Goal: Book appointment/travel/reservation

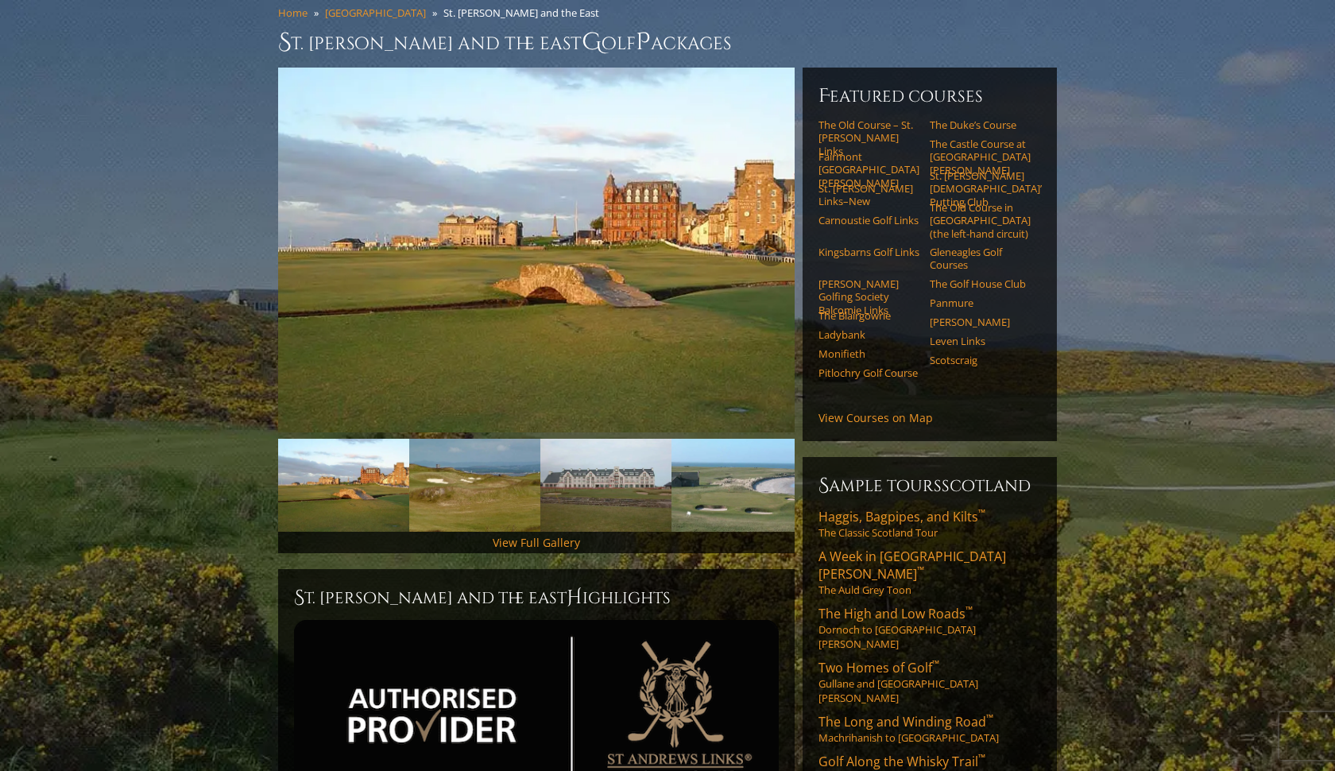
scroll to position [134, 0]
click at [702, 450] on img at bounding box center [736, 485] width 131 height 93
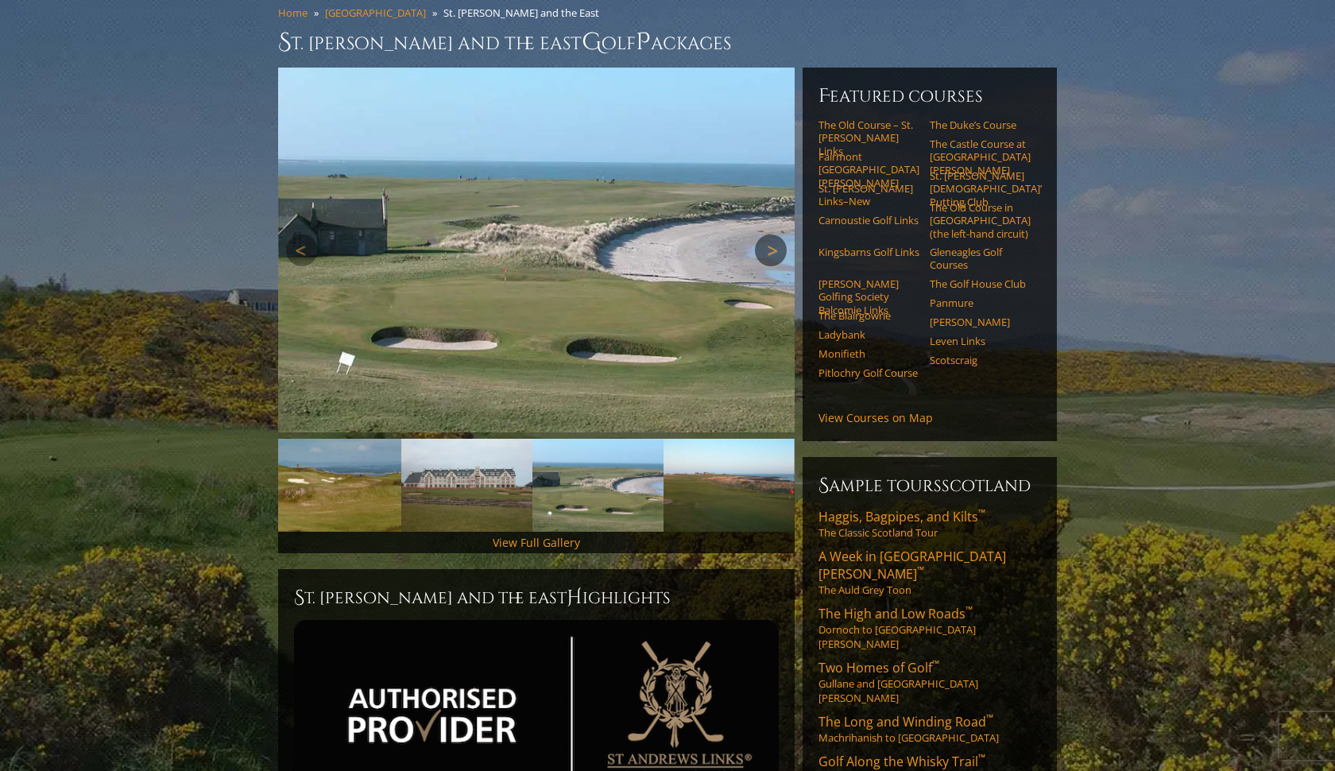
click at [761, 234] on link "Next" at bounding box center [771, 250] width 32 height 32
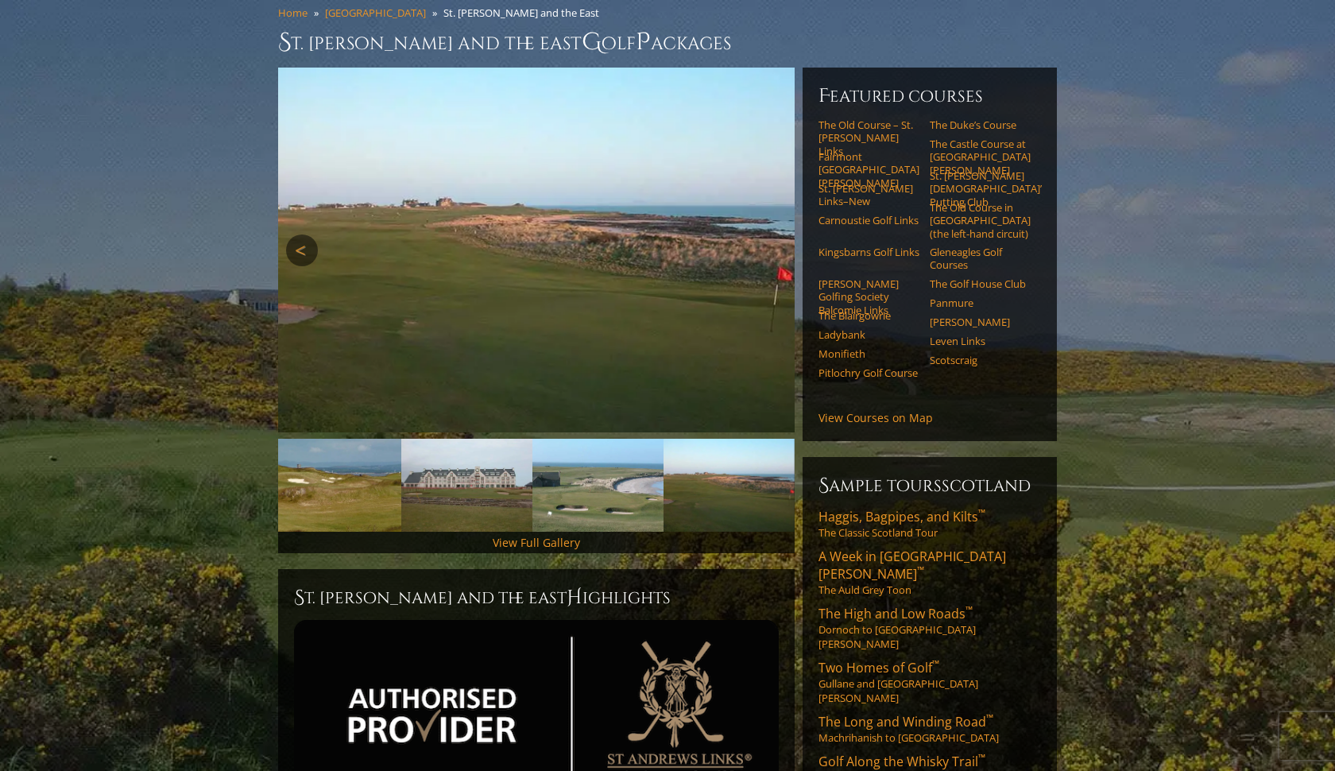
click at [303, 234] on link "Previous" at bounding box center [302, 250] width 32 height 32
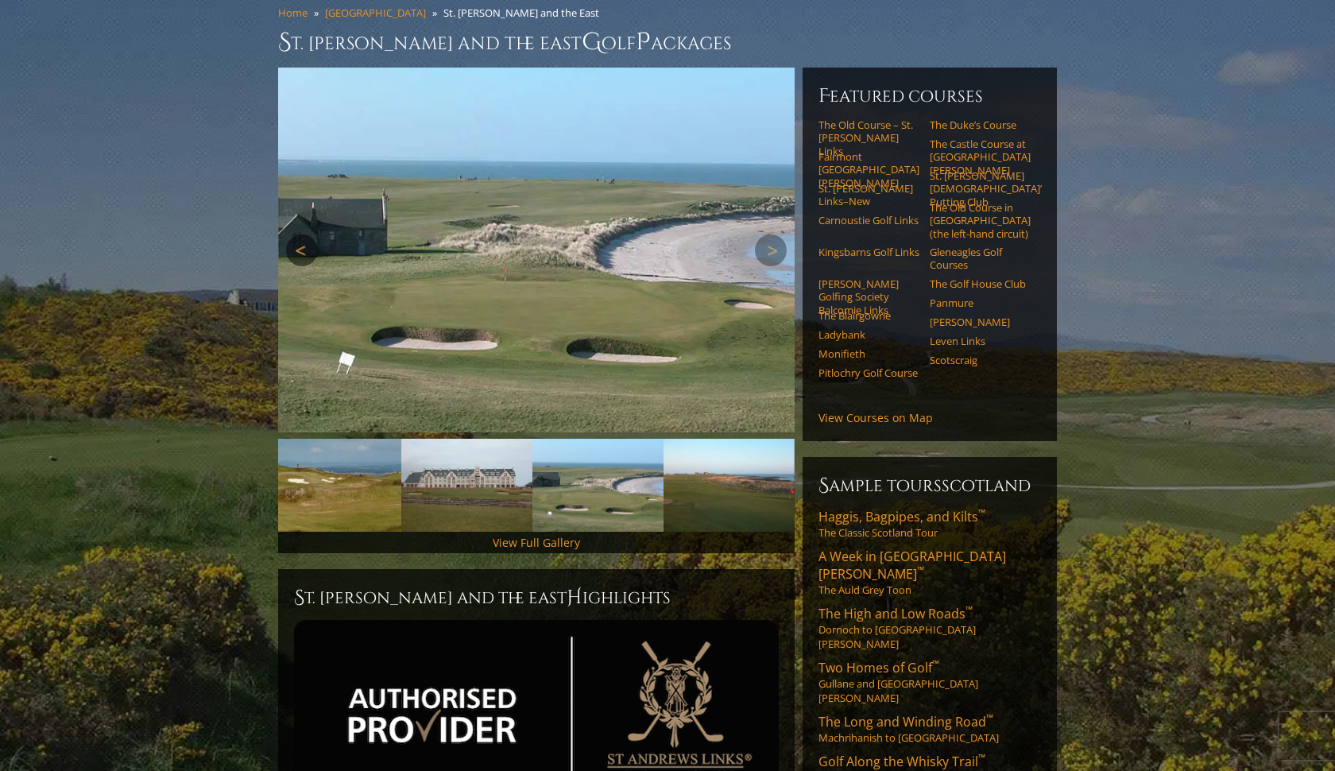
click at [303, 234] on link "Previous" at bounding box center [302, 250] width 32 height 32
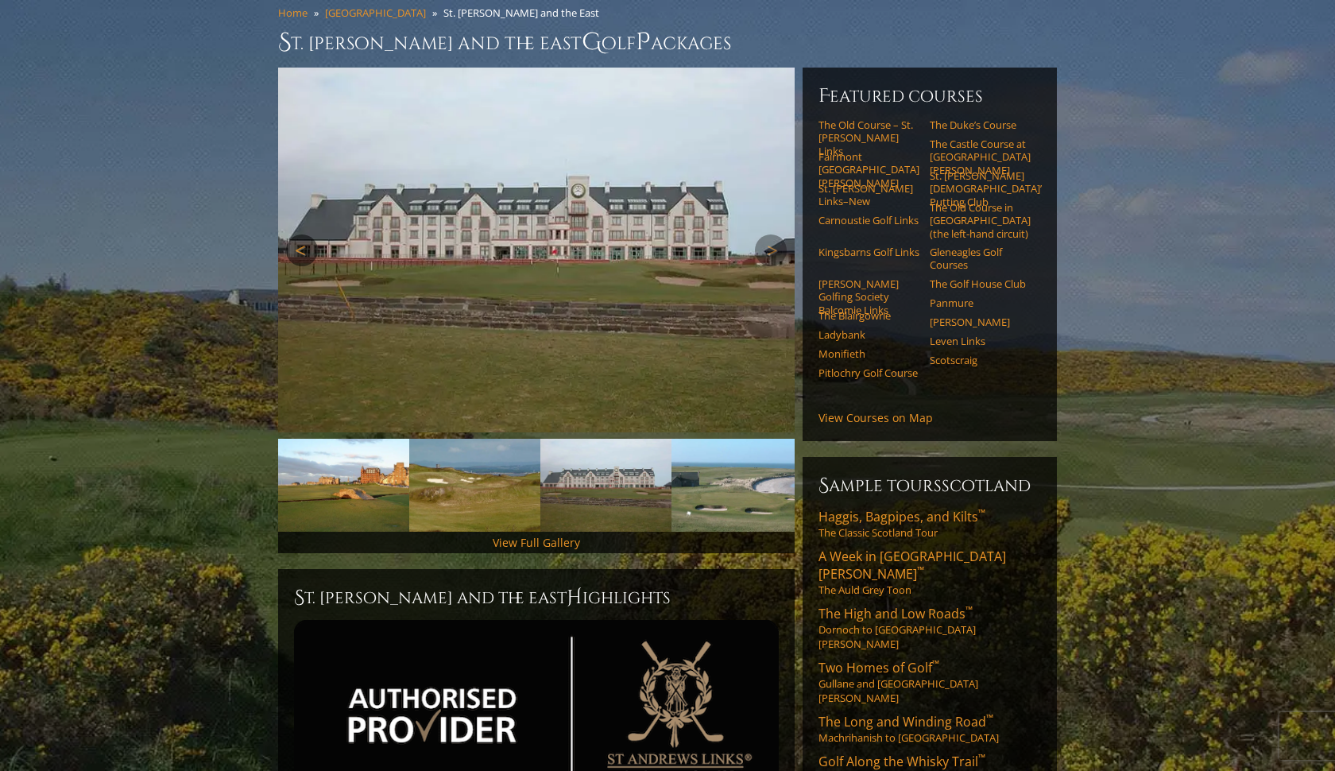
click at [303, 234] on link "Previous" at bounding box center [302, 250] width 32 height 32
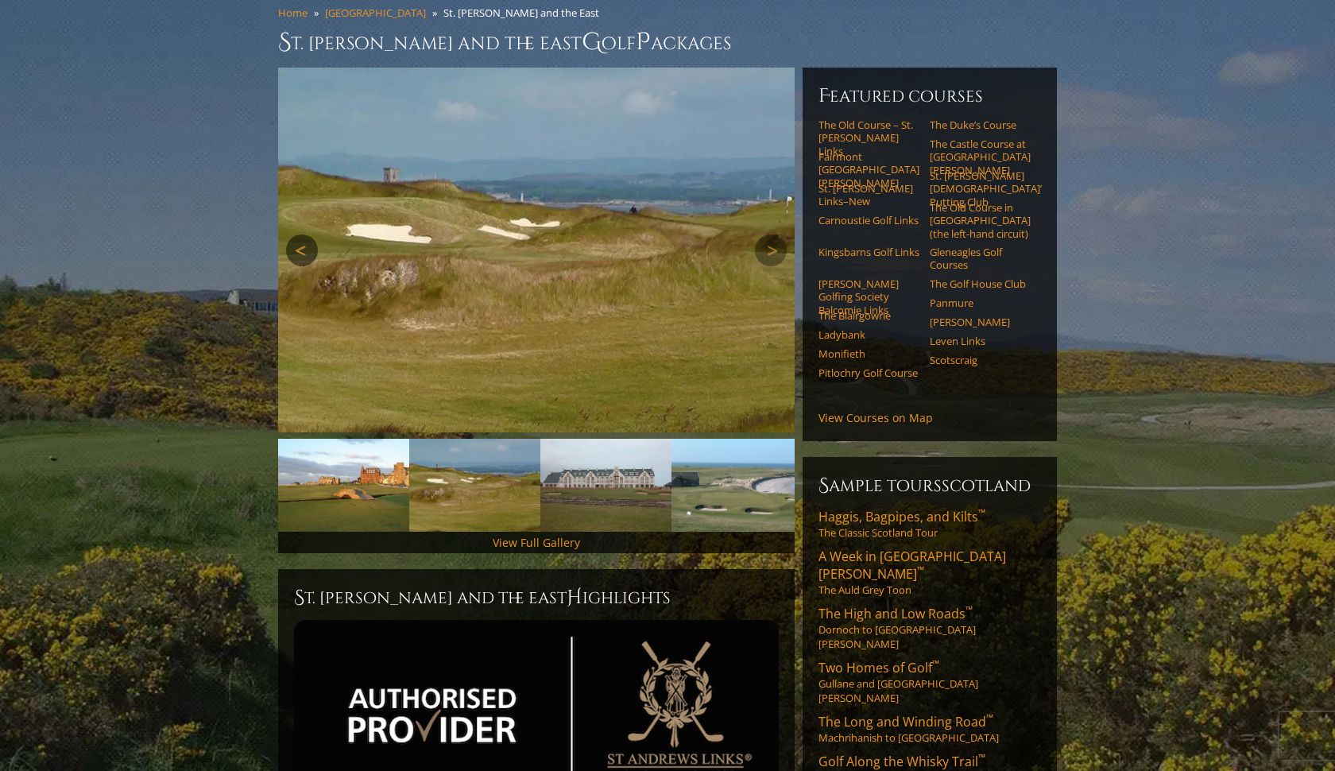
click at [303, 234] on link "Previous" at bounding box center [302, 250] width 32 height 32
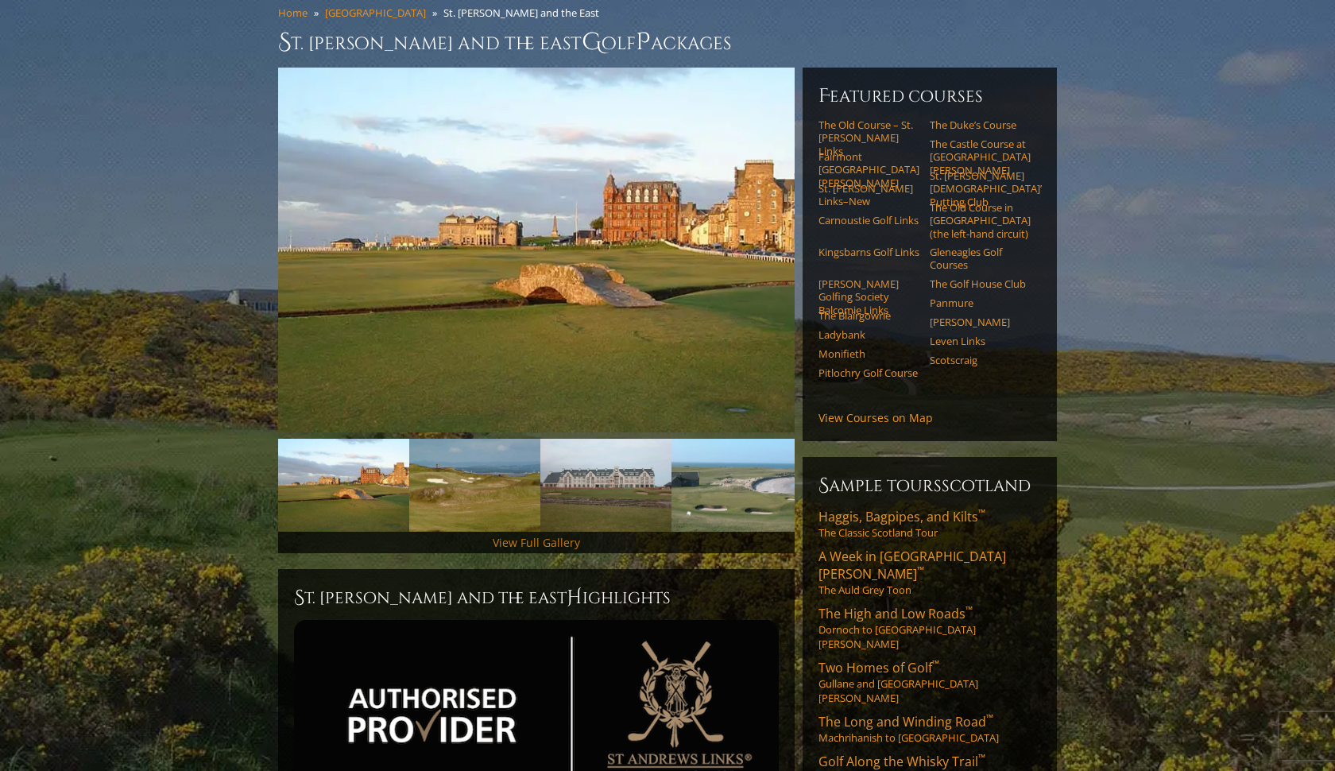
click at [523, 535] on link "View Full Gallery" at bounding box center [536, 542] width 87 height 15
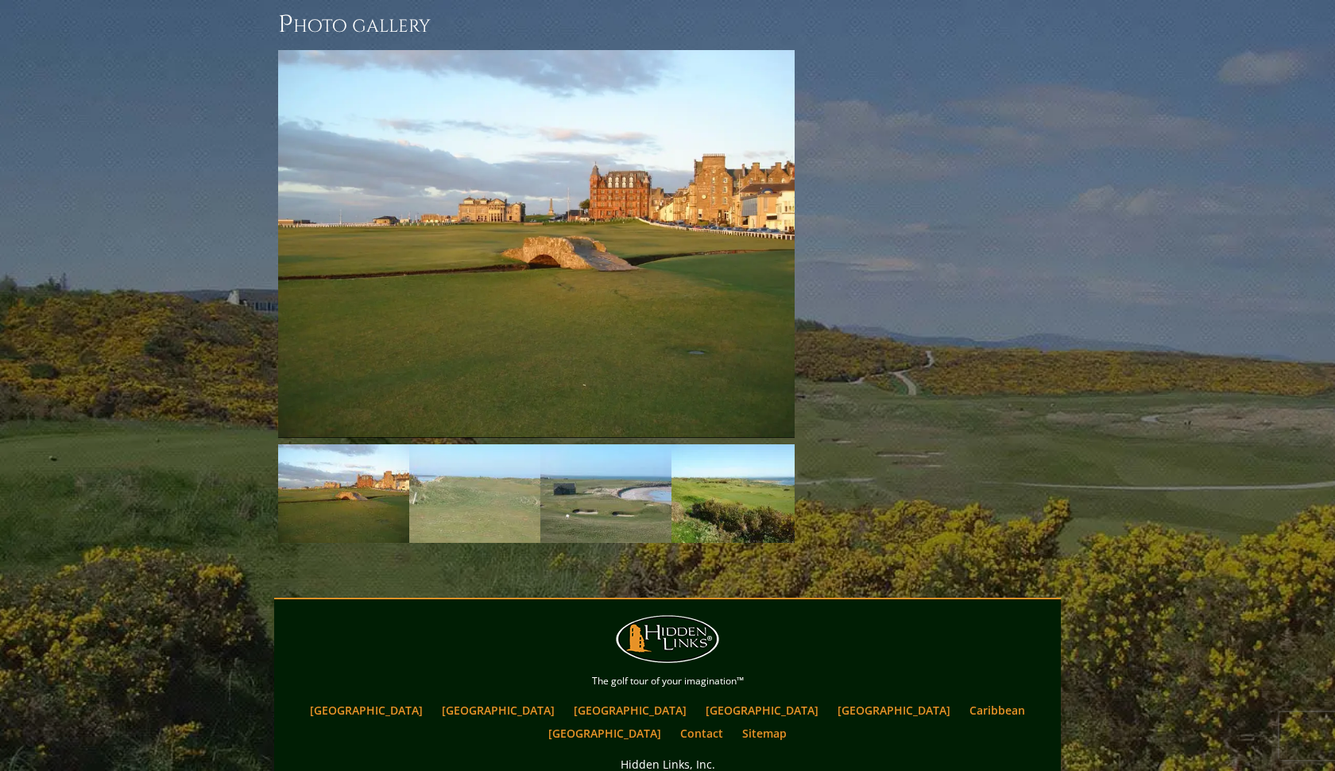
scroll to position [2403, 0]
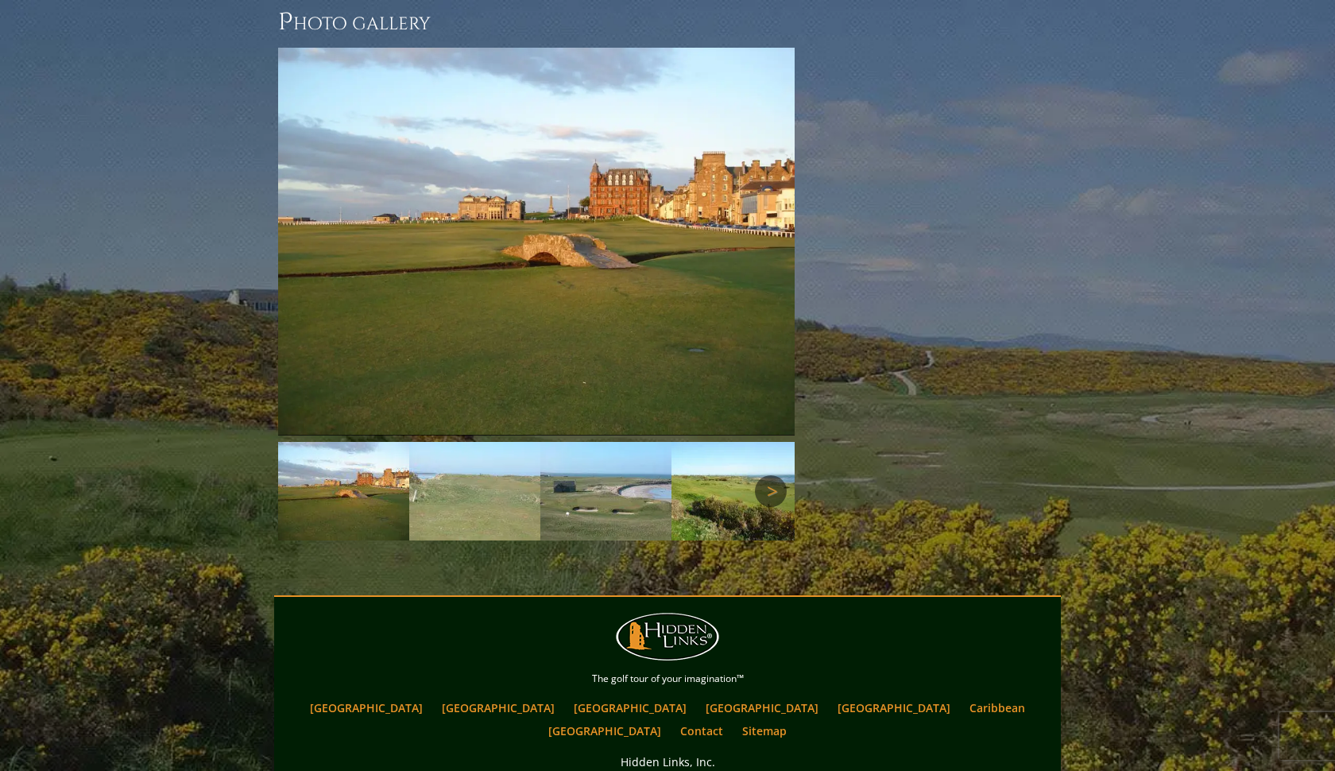
click at [774, 475] on link "Next" at bounding box center [771, 491] width 32 height 32
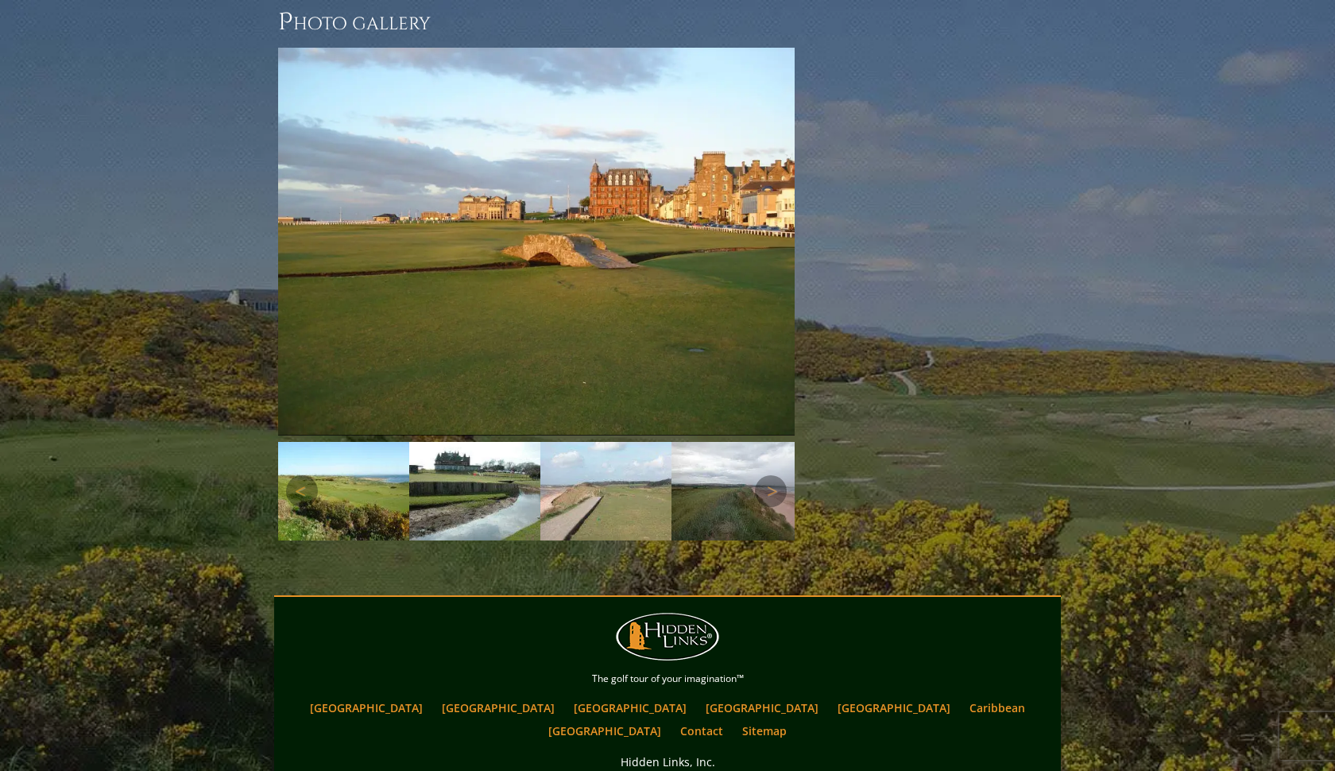
click at [439, 442] on img at bounding box center [474, 491] width 131 height 99
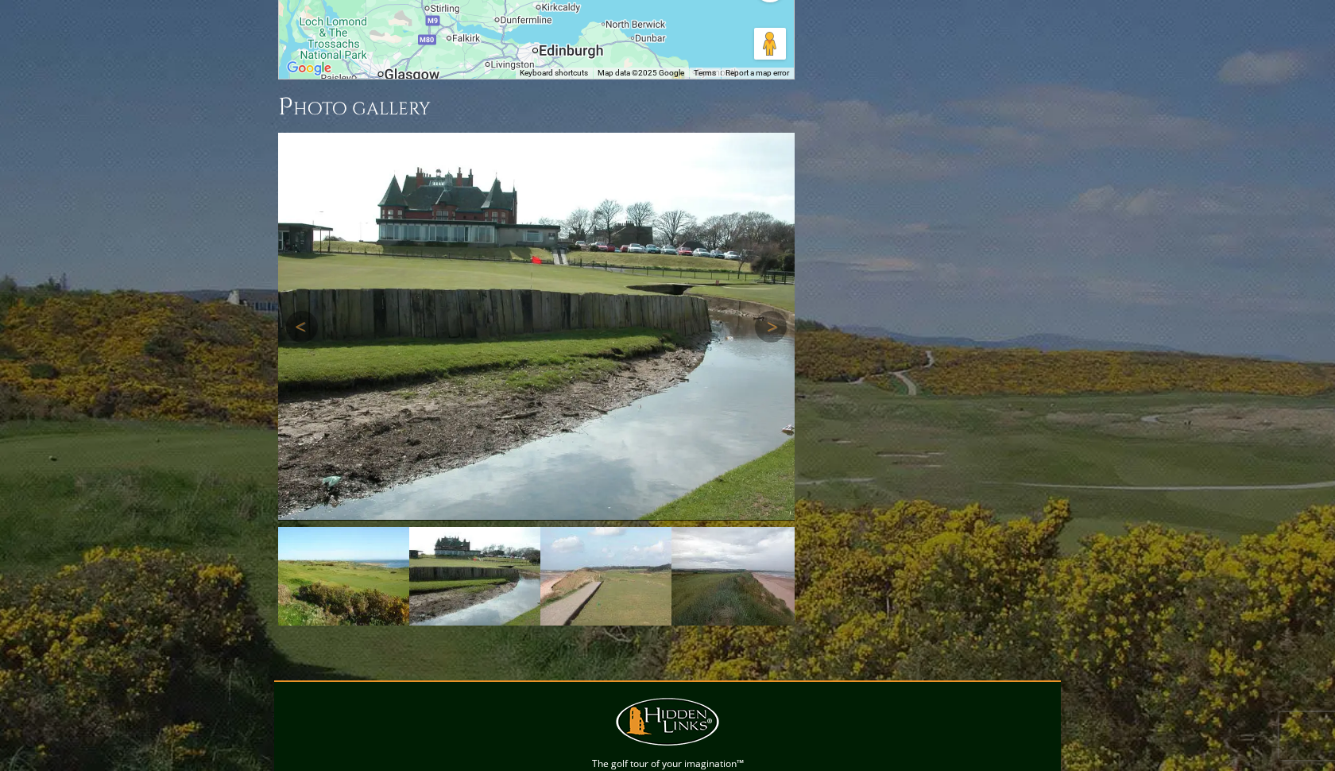
scroll to position [2315, 0]
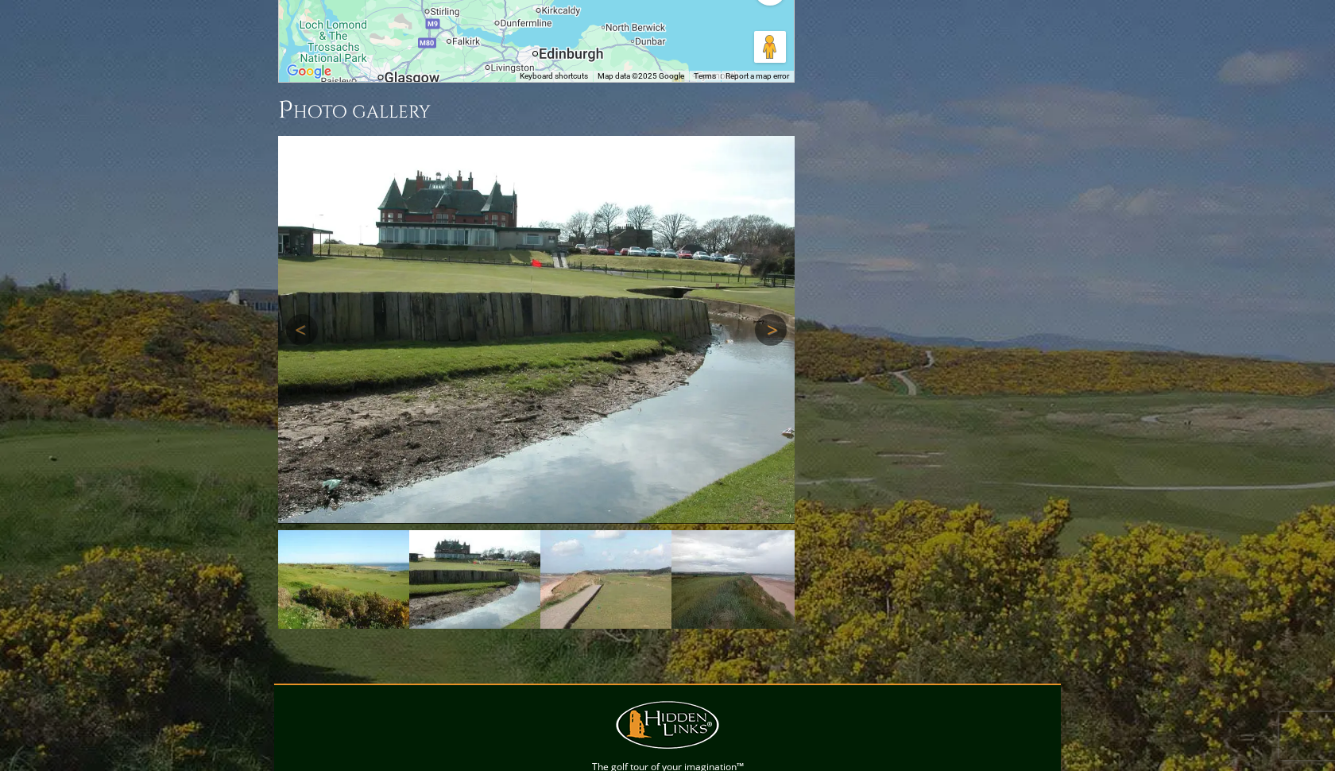
click at [770, 314] on link "Next" at bounding box center [771, 330] width 32 height 32
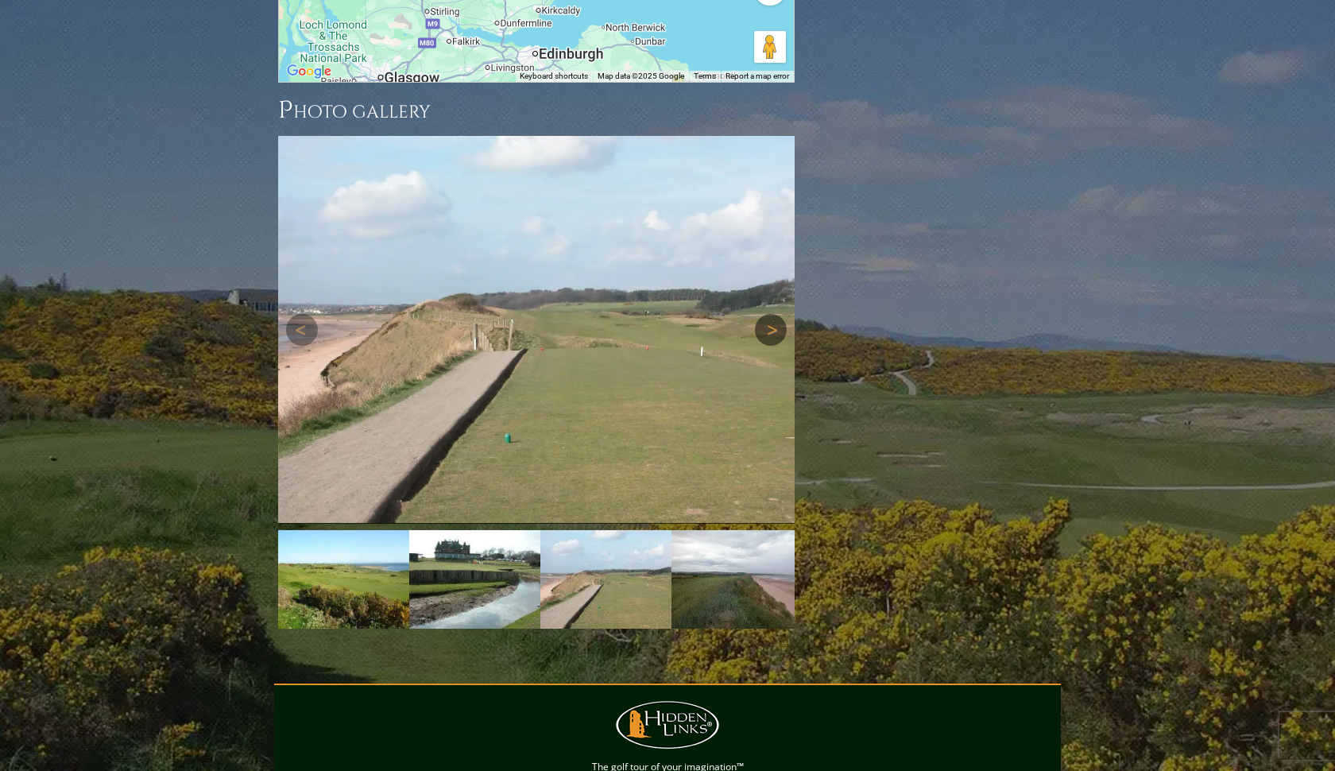
click at [770, 314] on link "Next" at bounding box center [771, 330] width 32 height 32
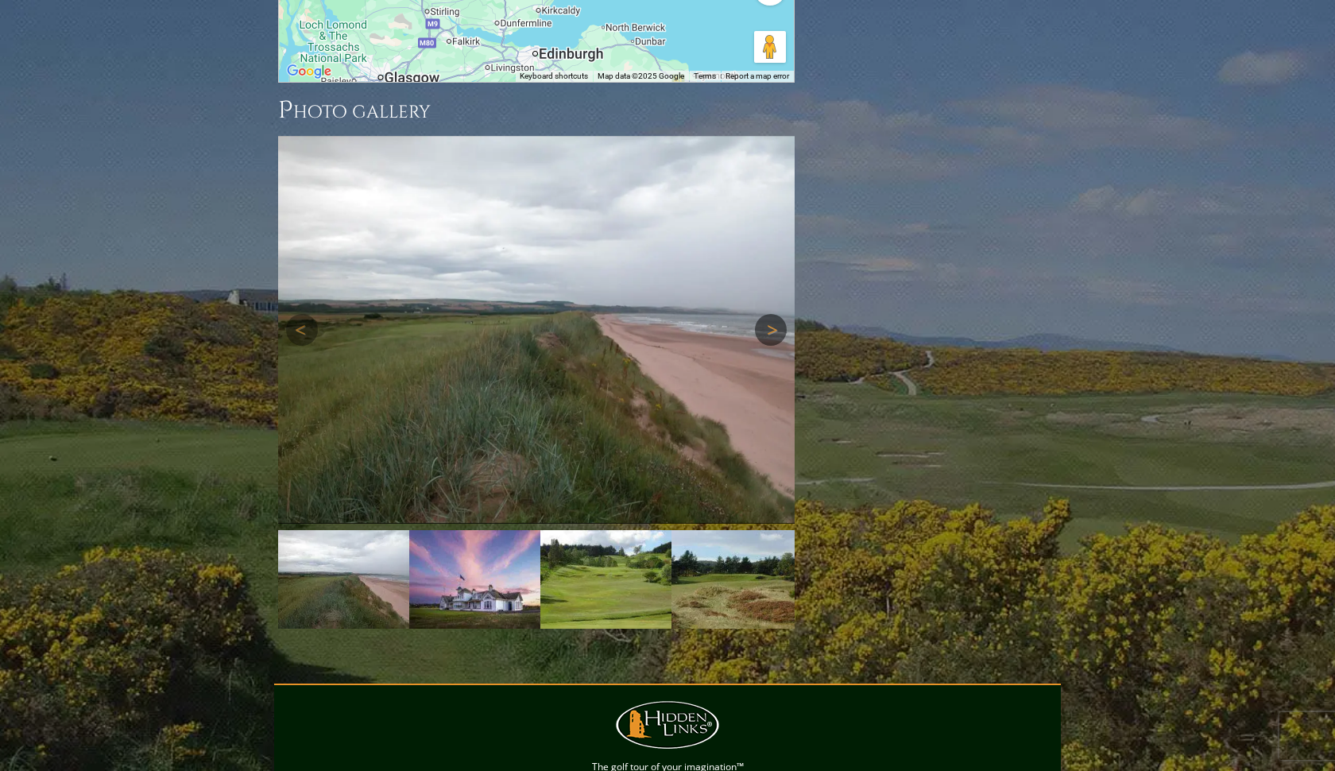
click at [770, 314] on link "Next" at bounding box center [771, 330] width 32 height 32
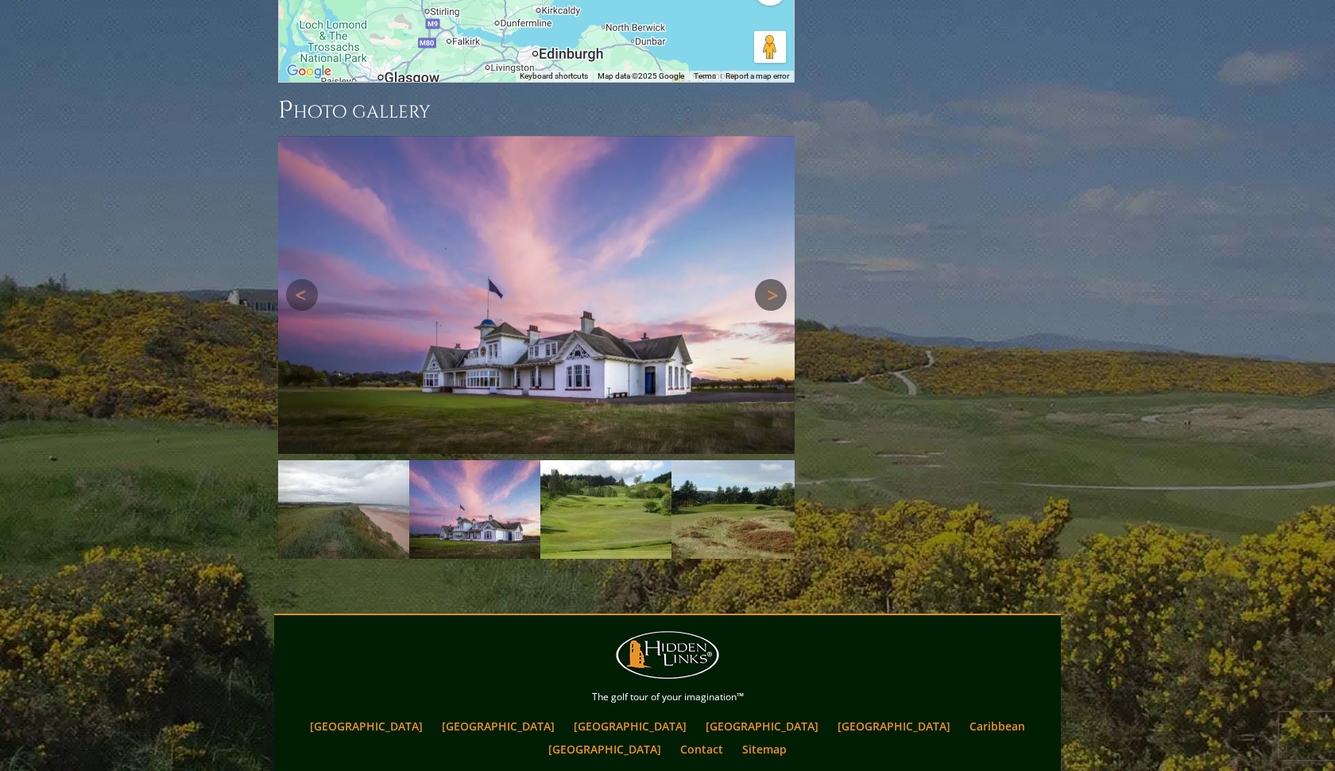
click at [770, 279] on link "Next" at bounding box center [771, 295] width 32 height 32
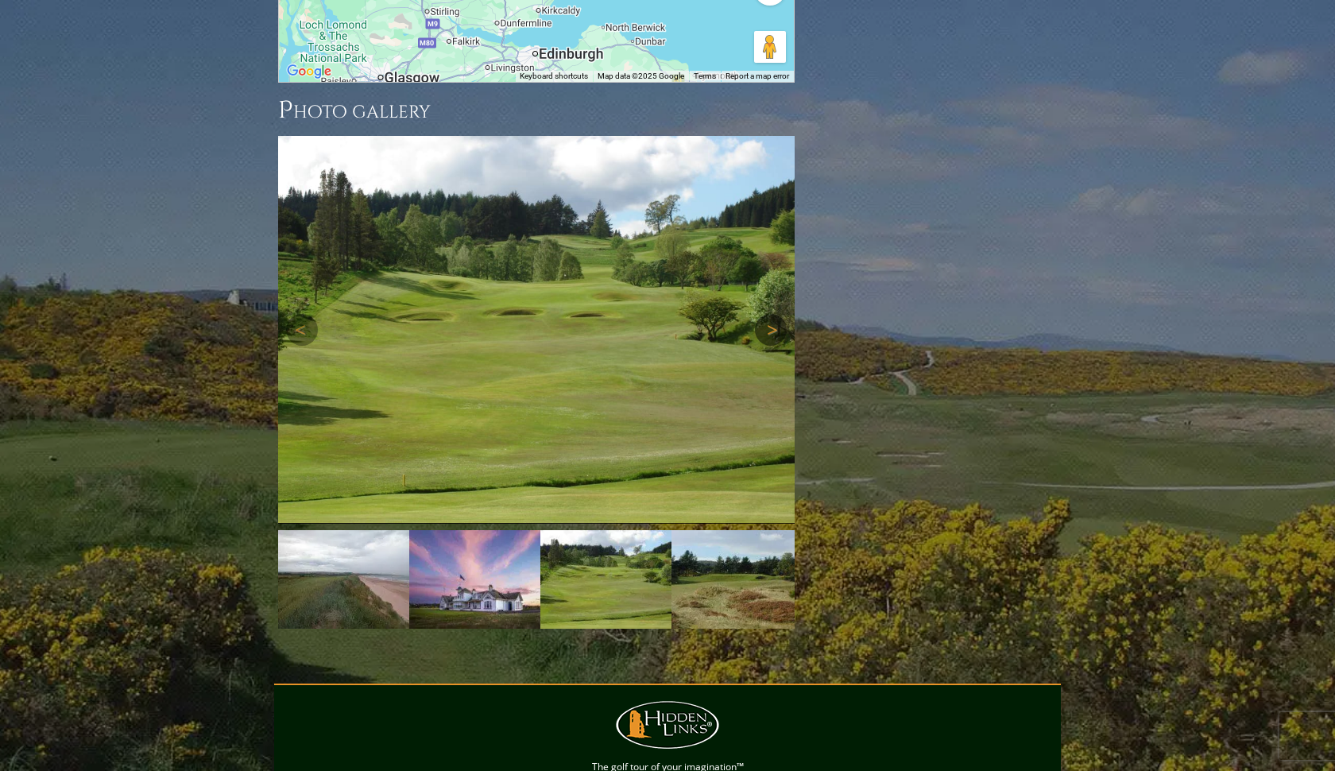
click at [770, 206] on img at bounding box center [536, 330] width 516 height 388
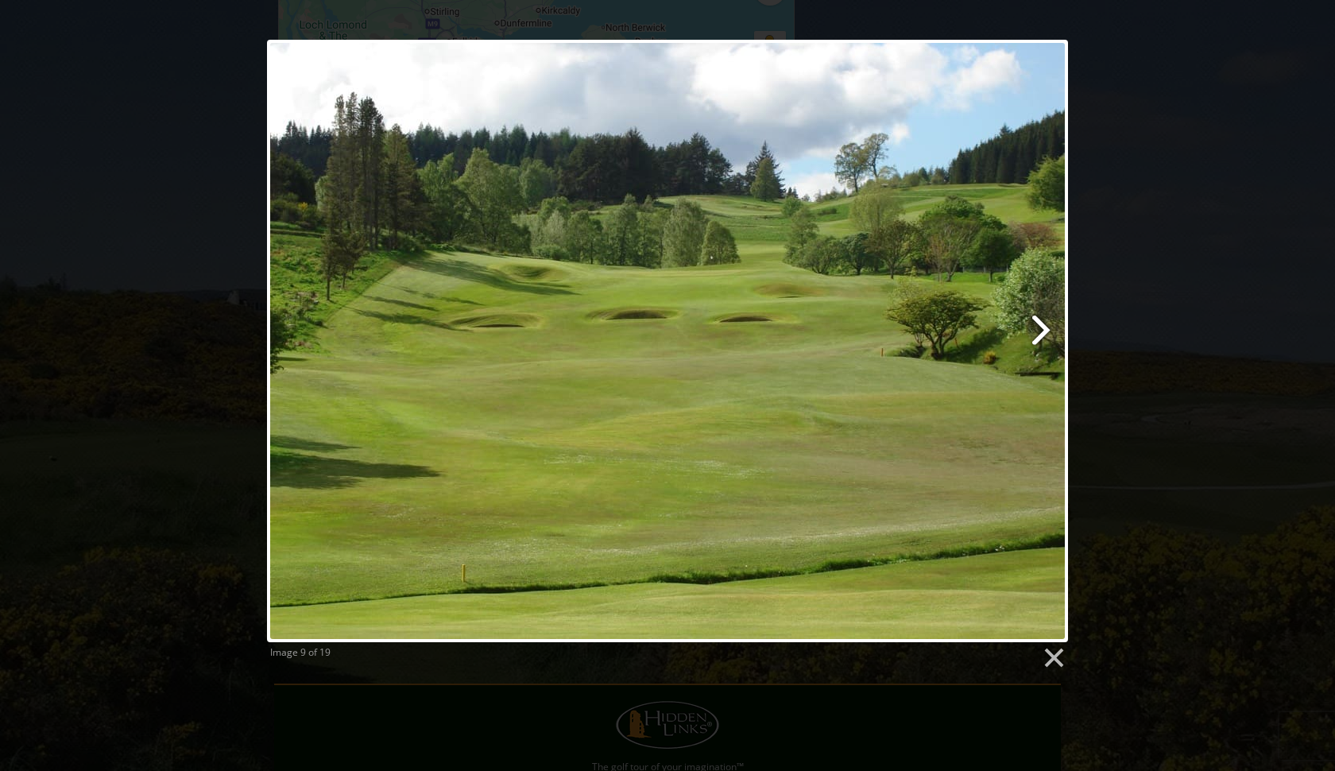
click at [1039, 328] on link at bounding box center [811, 341] width 513 height 602
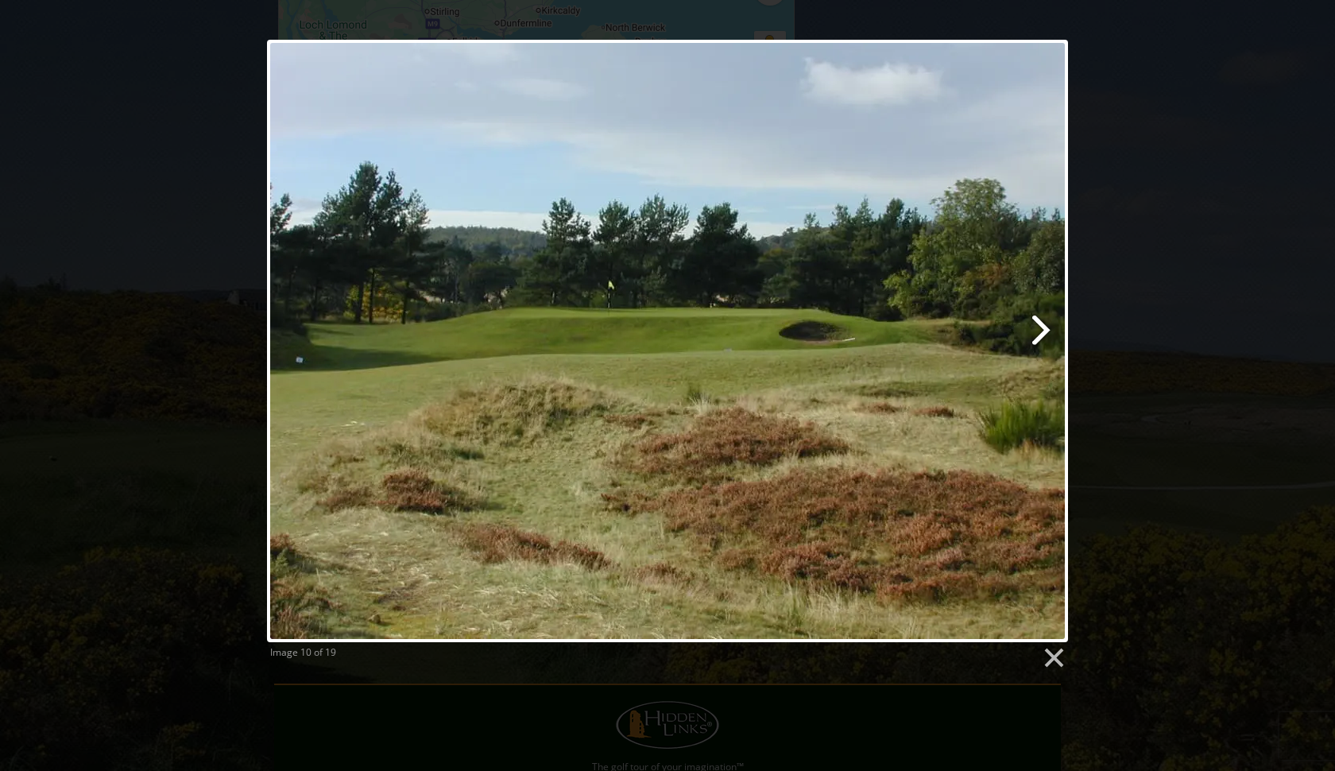
click at [1039, 328] on link at bounding box center [811, 341] width 513 height 602
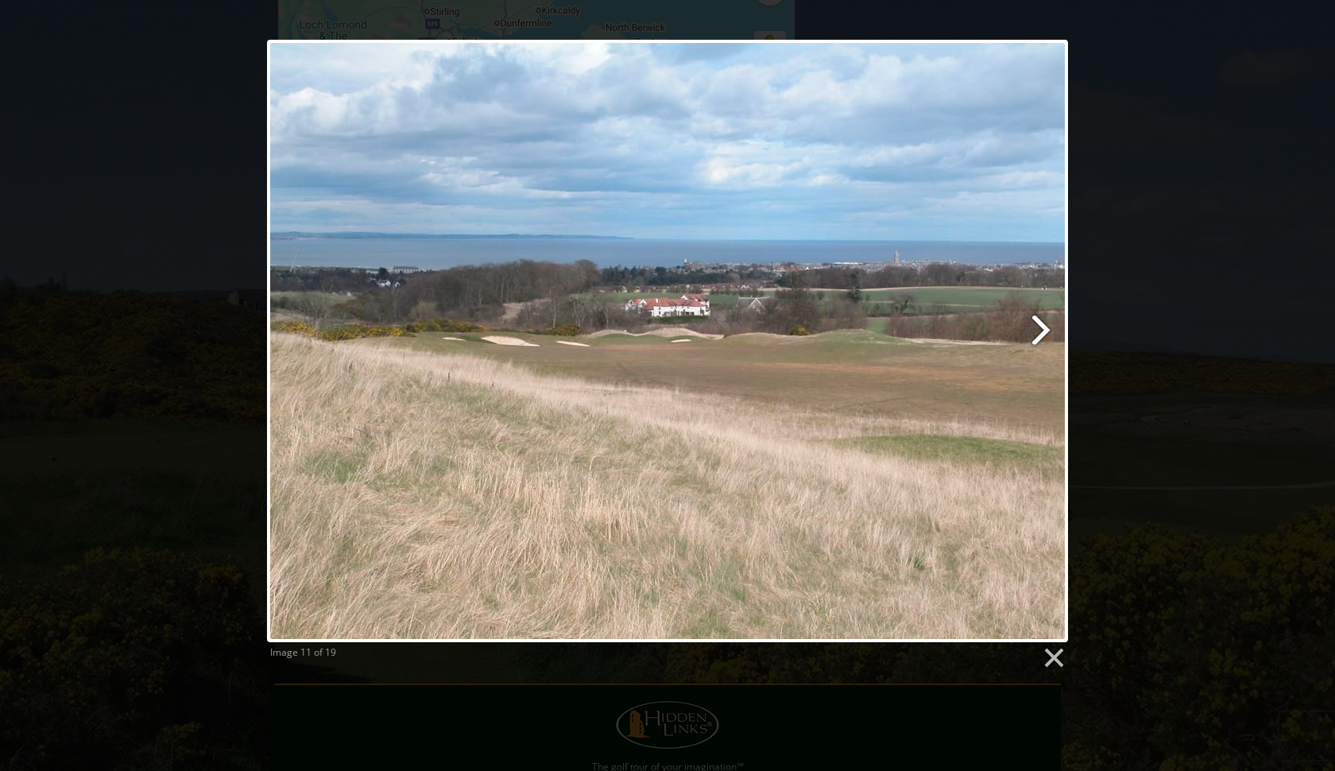
click at [1039, 328] on link at bounding box center [811, 341] width 513 height 602
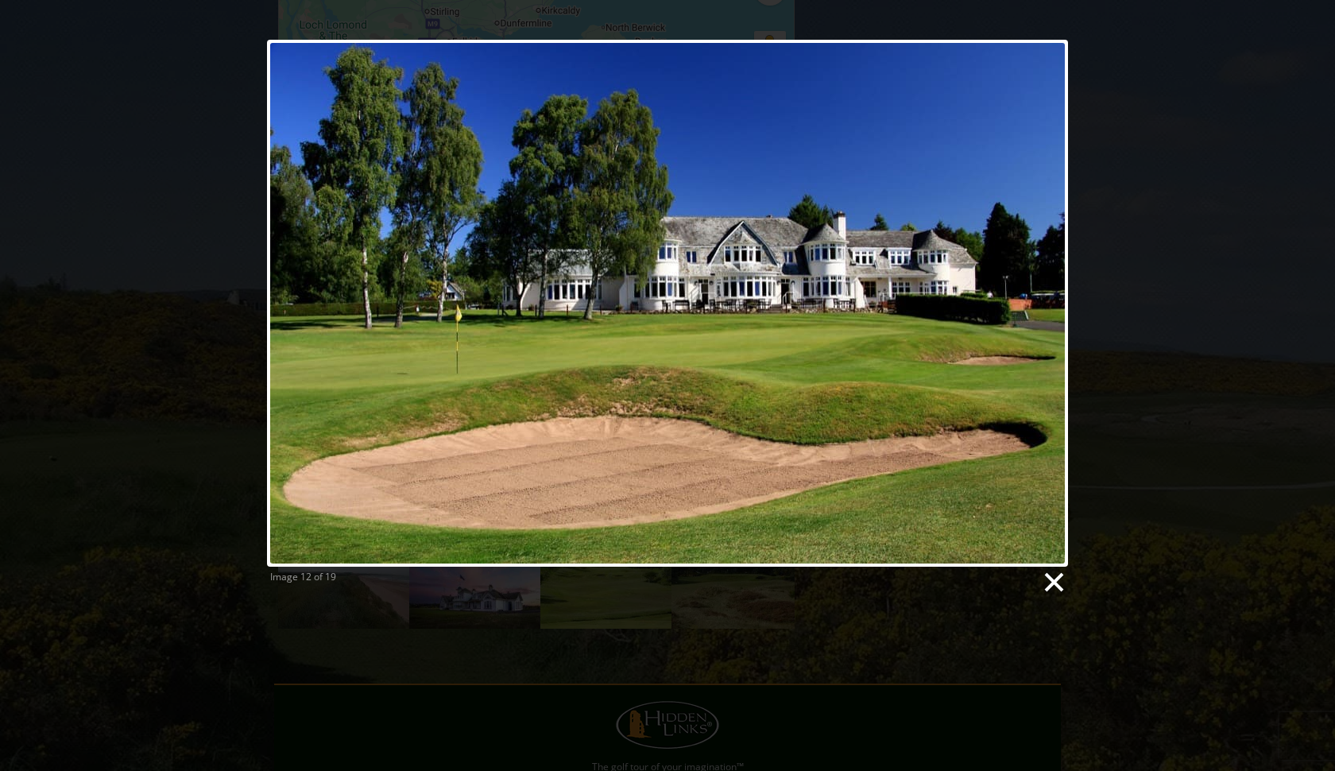
click at [1056, 571] on link at bounding box center [1053, 583] width 24 height 24
